Goal: Information Seeking & Learning: Learn about a topic

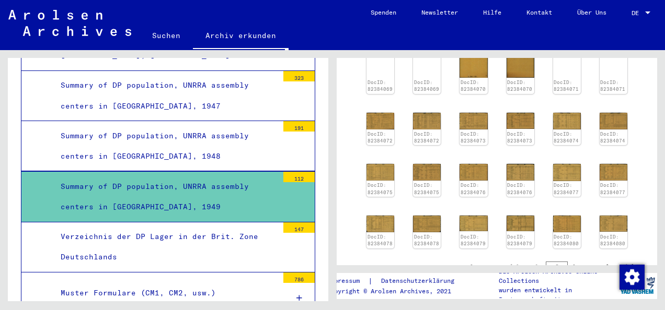
scroll to position [346, 0]
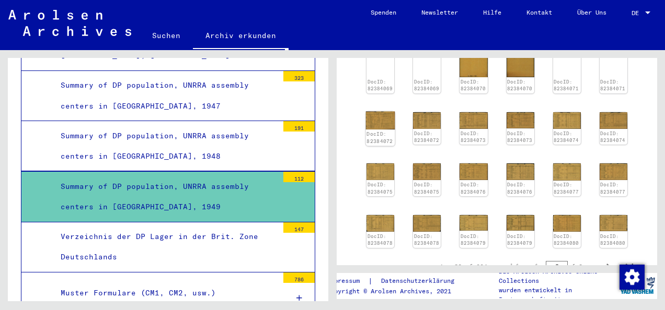
click at [376, 114] on img at bounding box center [380, 120] width 29 height 18
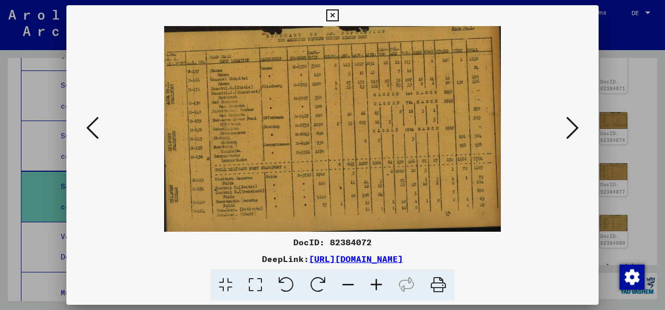
click at [332, 22] on button at bounding box center [332, 15] width 18 height 21
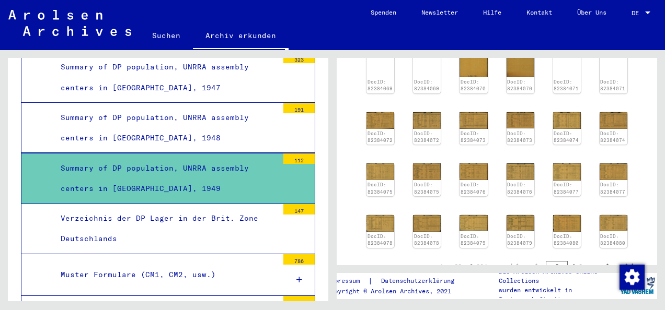
scroll to position [712, 0]
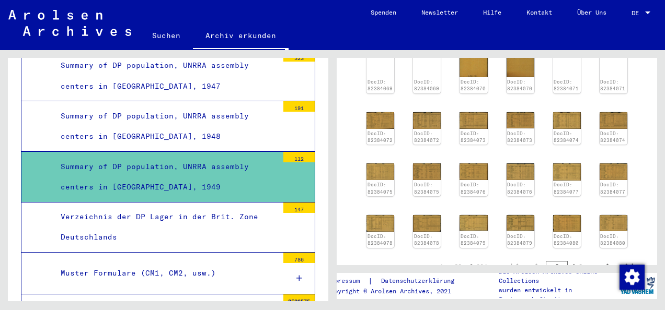
click at [212, 207] on div "Verzeichnis der DP Lager in der Brit. Zone Deutschlands" at bounding box center [165, 227] width 225 height 41
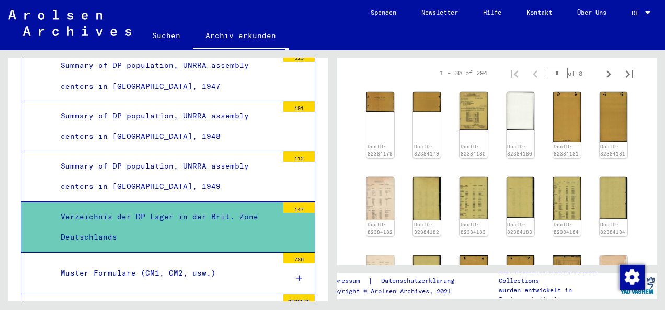
scroll to position [190, 0]
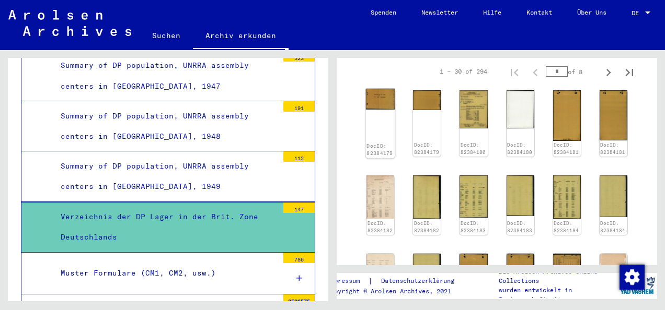
click at [389, 98] on img at bounding box center [380, 99] width 29 height 21
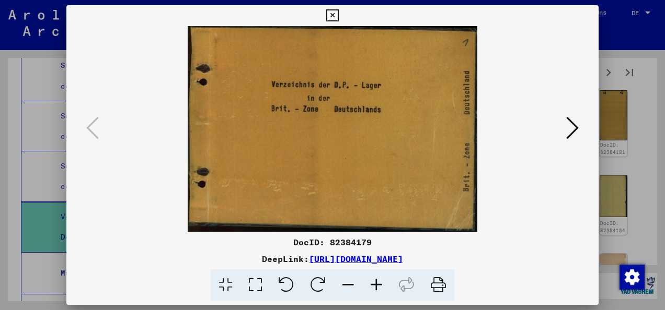
click at [567, 137] on icon at bounding box center [572, 127] width 13 height 25
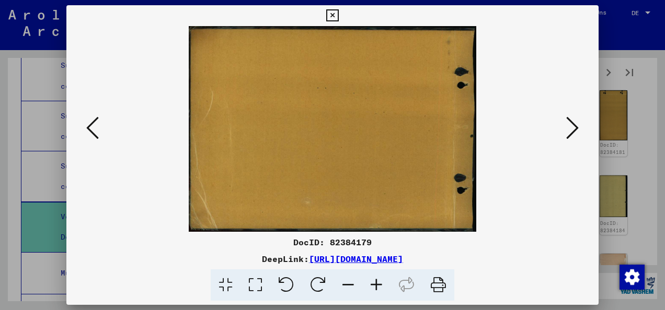
click at [567, 137] on icon at bounding box center [572, 127] width 13 height 25
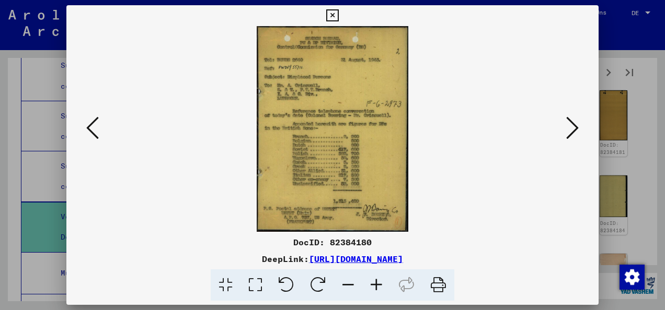
click at [569, 129] on icon at bounding box center [572, 127] width 13 height 25
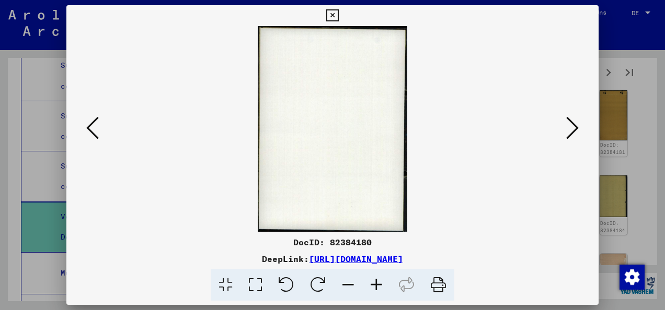
click at [569, 129] on icon at bounding box center [572, 127] width 13 height 25
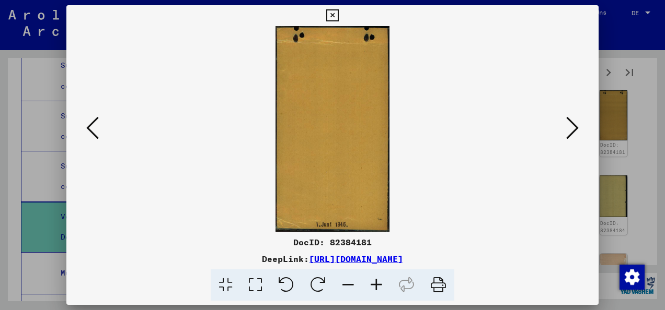
click at [569, 129] on icon at bounding box center [572, 127] width 13 height 25
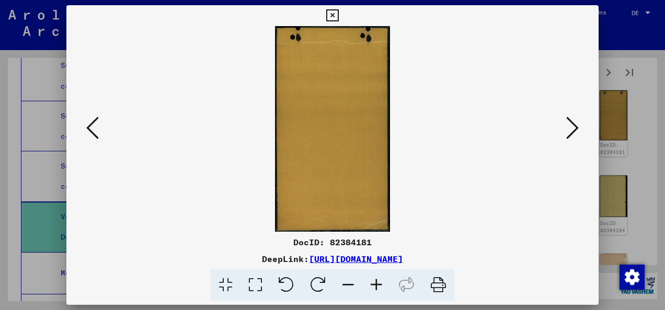
click at [569, 129] on icon at bounding box center [572, 127] width 13 height 25
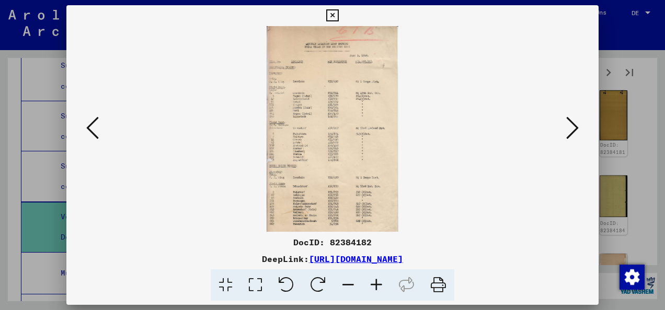
click at [330, 13] on icon at bounding box center [332, 15] width 12 height 13
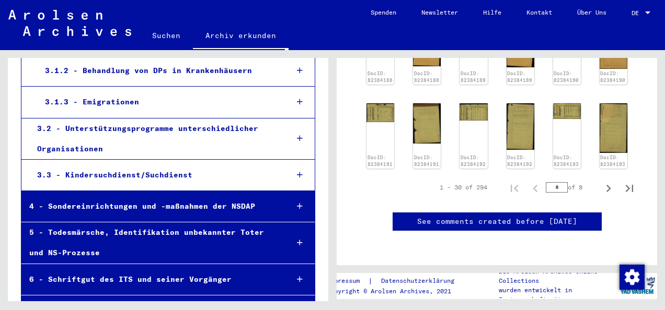
scroll to position [1369, 0]
